Goal: Find specific page/section

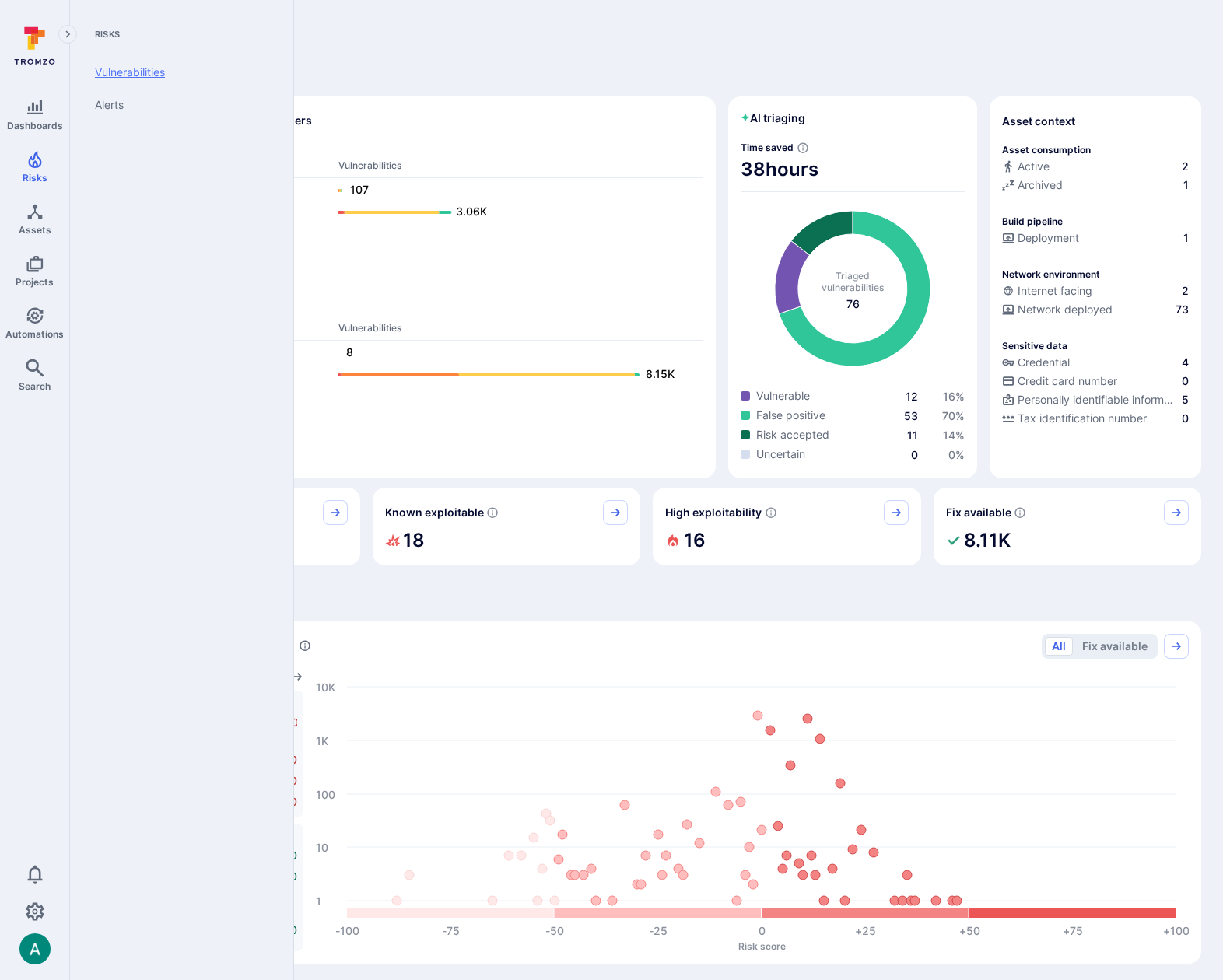
click at [112, 74] on link "Vulnerabilities" at bounding box center [178, 71] width 192 height 32
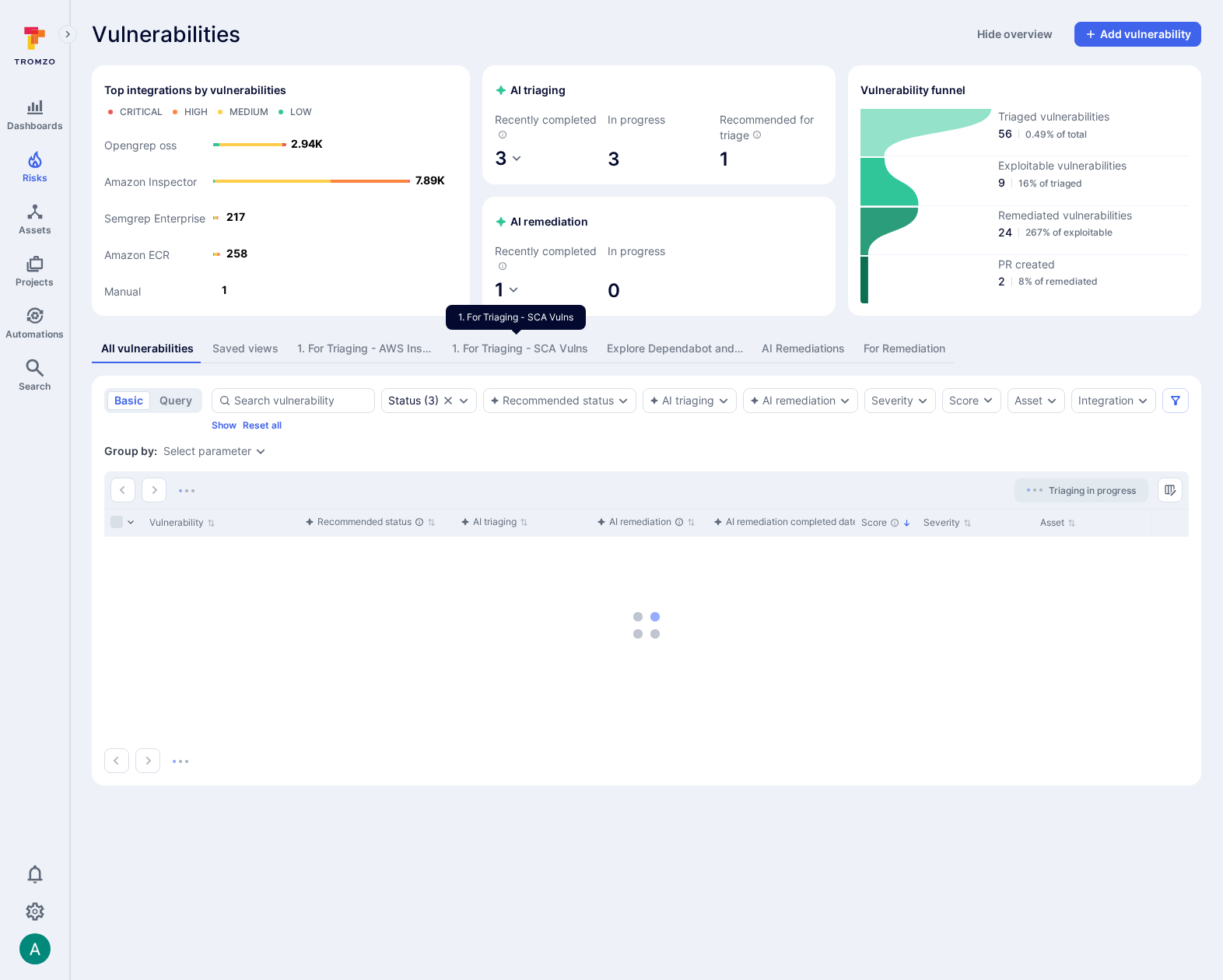
click at [472, 347] on div "1. For Triaging - SCA Vulns" at bounding box center [520, 349] width 136 height 16
